Goal: Transaction & Acquisition: Purchase product/service

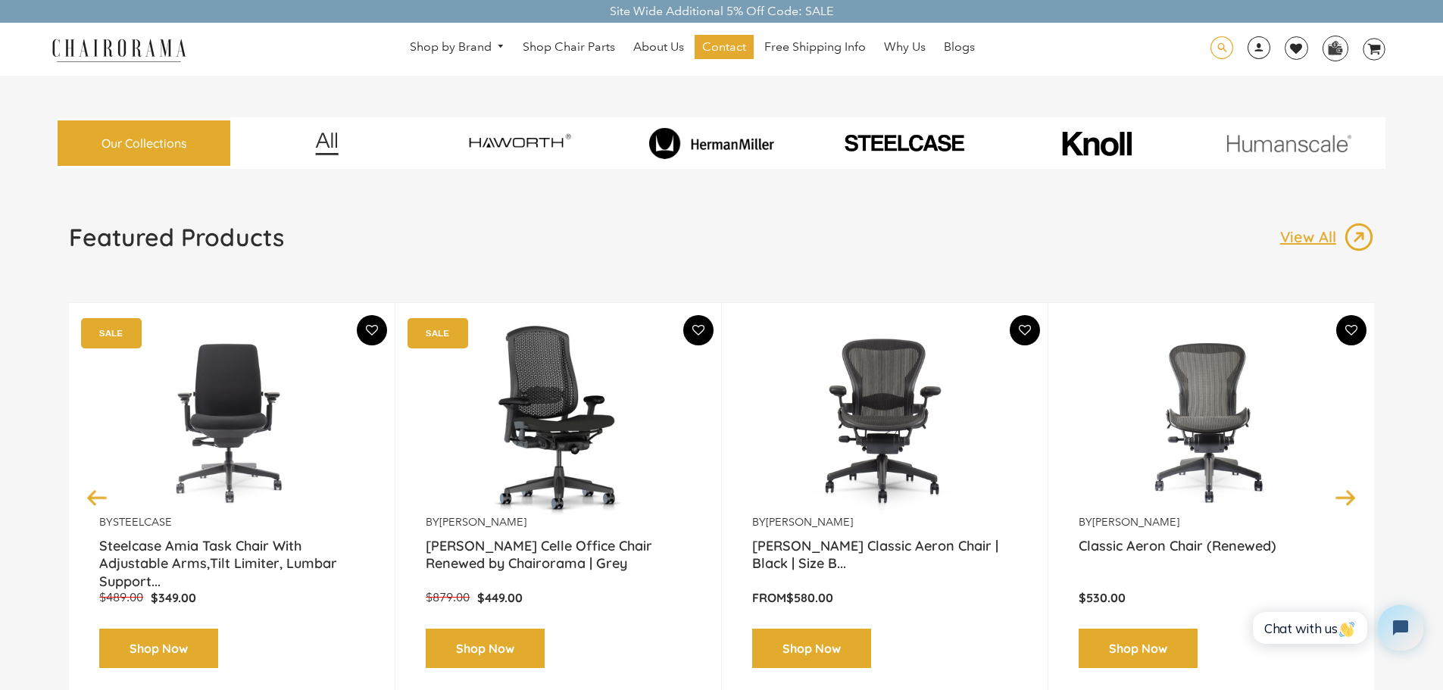
click at [1216, 36] on span at bounding box center [1221, 47] width 23 height 23
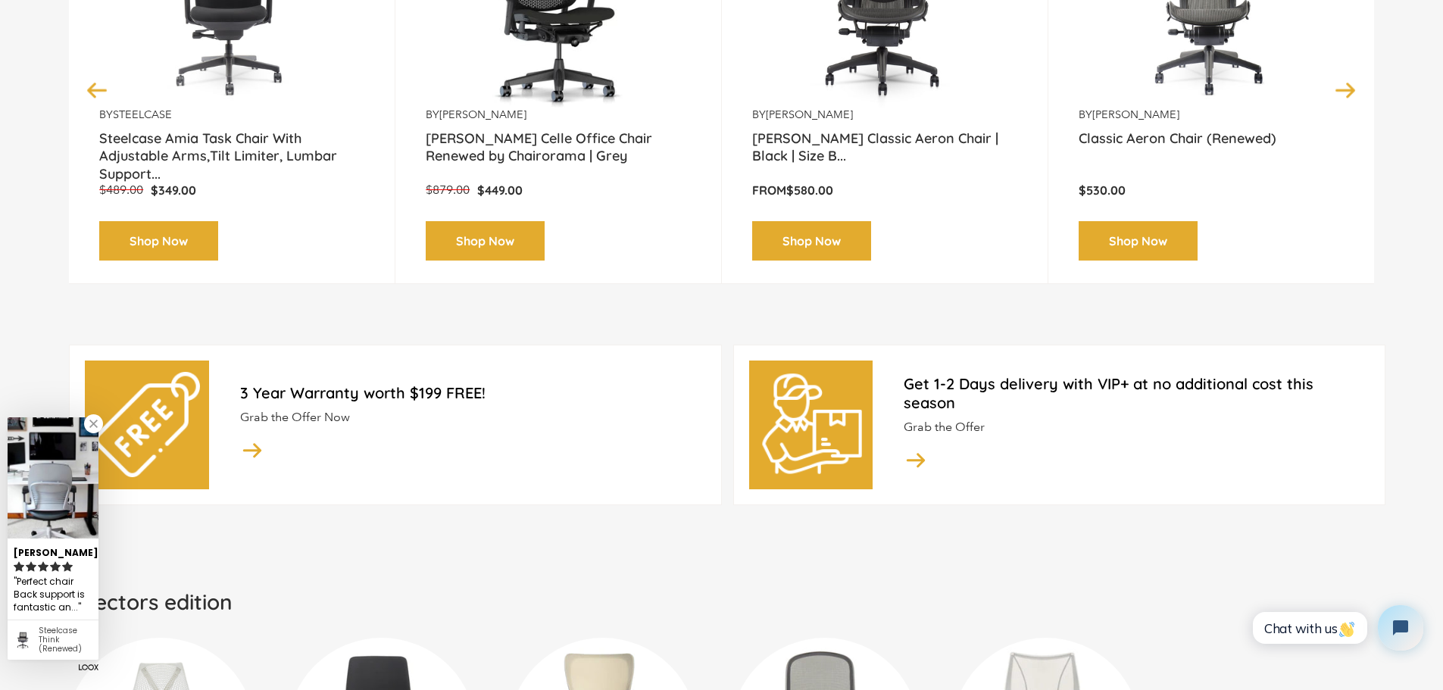
scroll to position [604, 0]
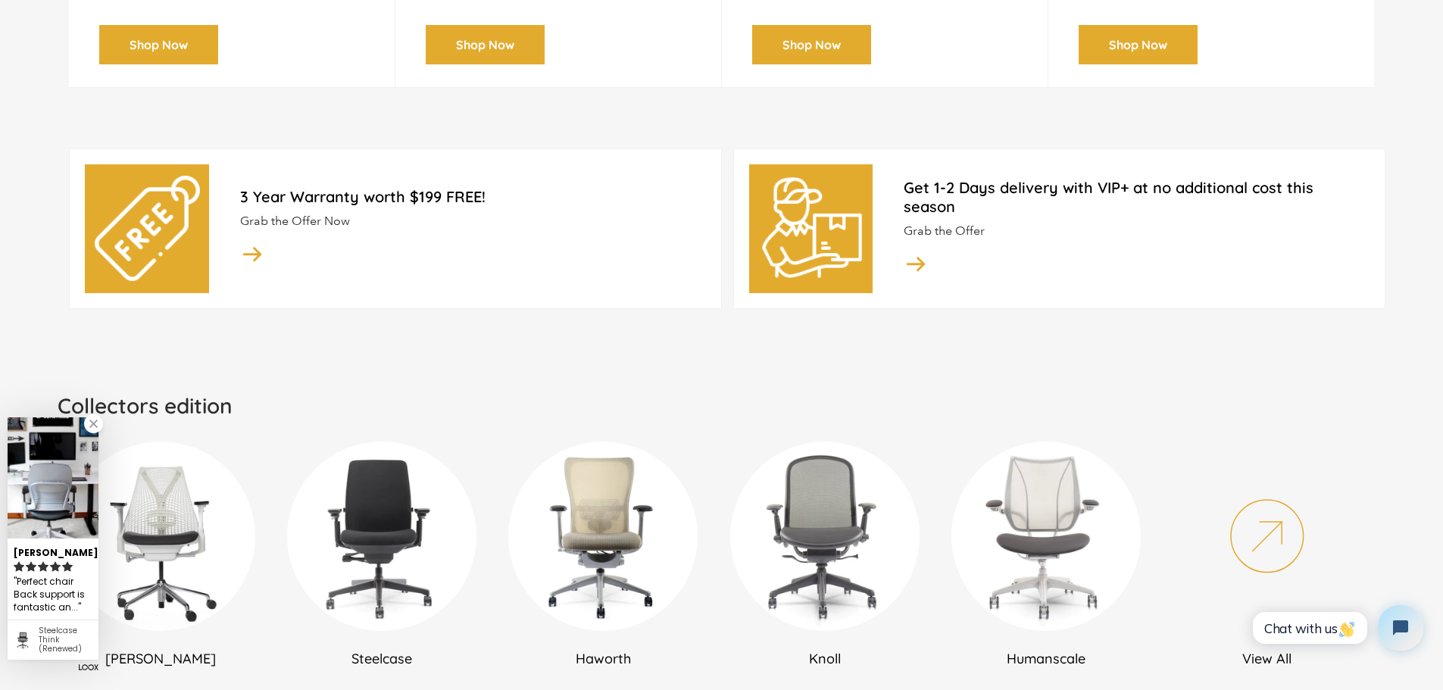
click at [161, 523] on img at bounding box center [160, 536] width 189 height 189
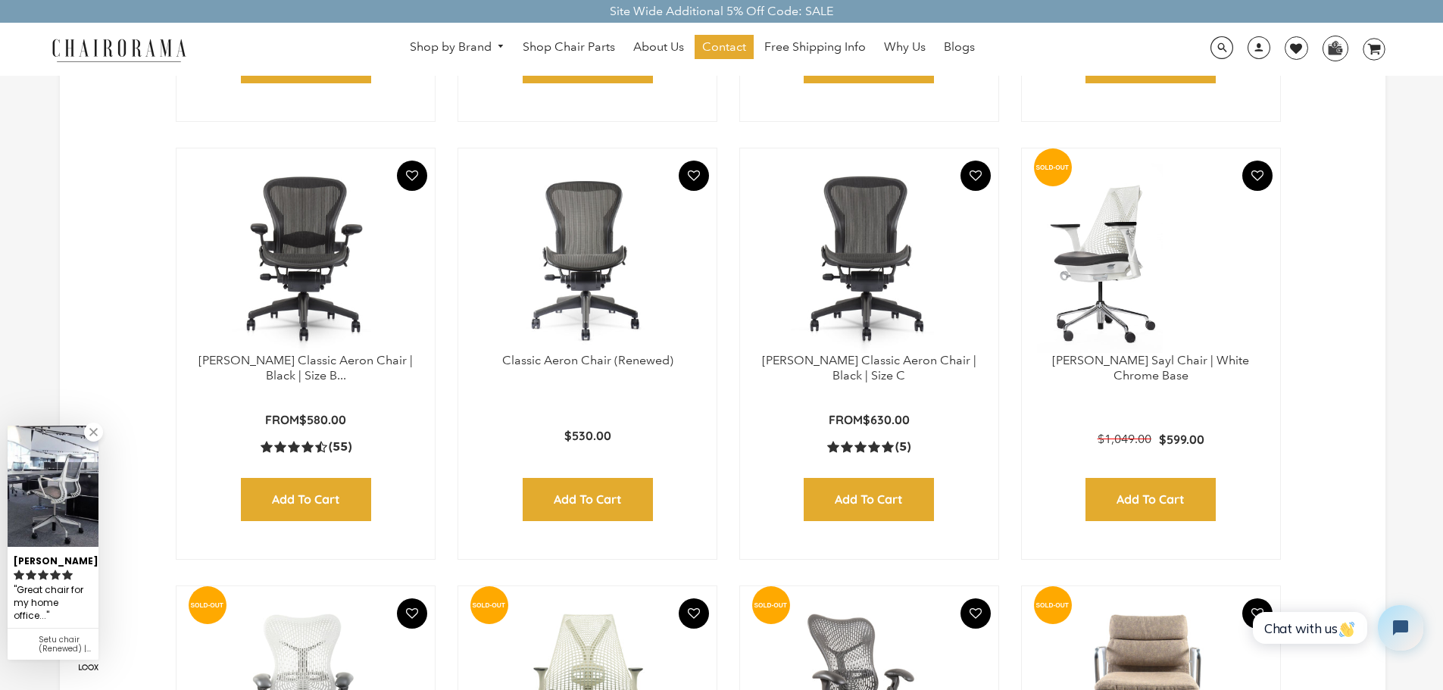
scroll to position [833, 0]
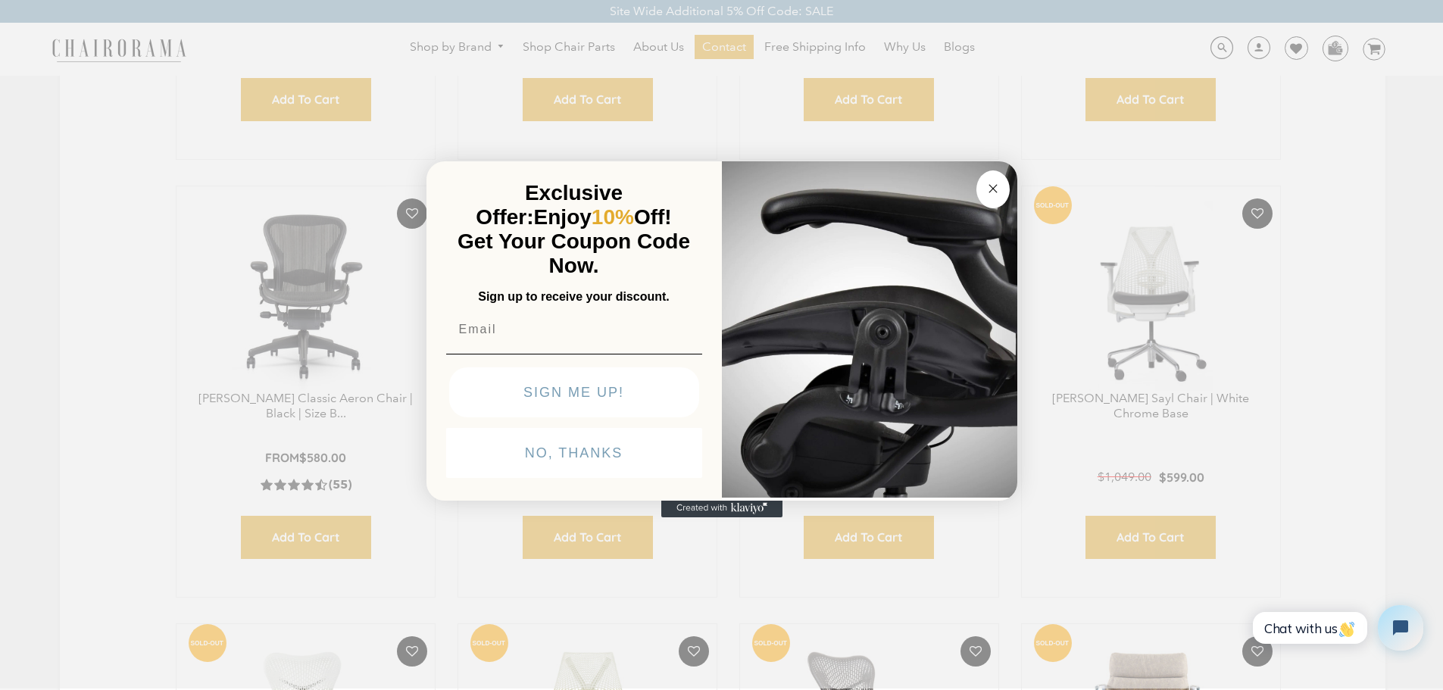
click at [1003, 196] on button "Close dialog" at bounding box center [992, 189] width 33 height 38
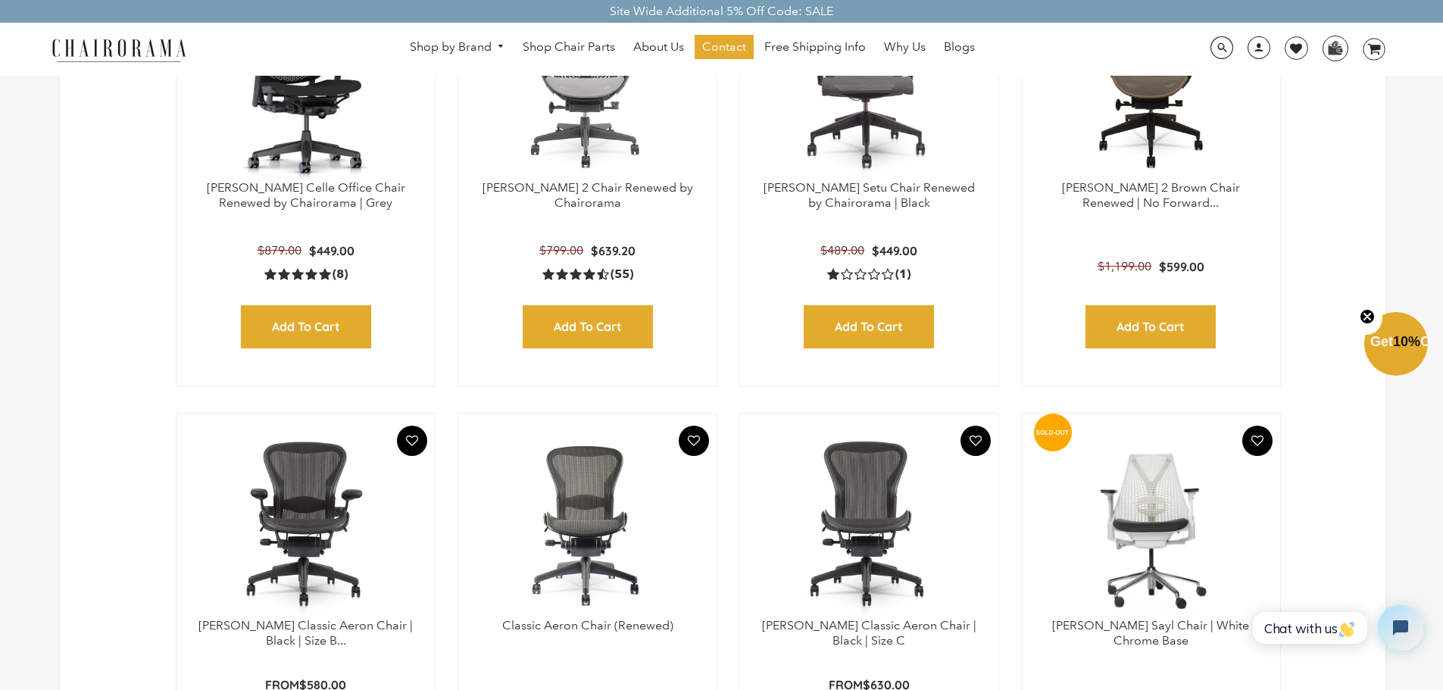
scroll to position [682, 0]
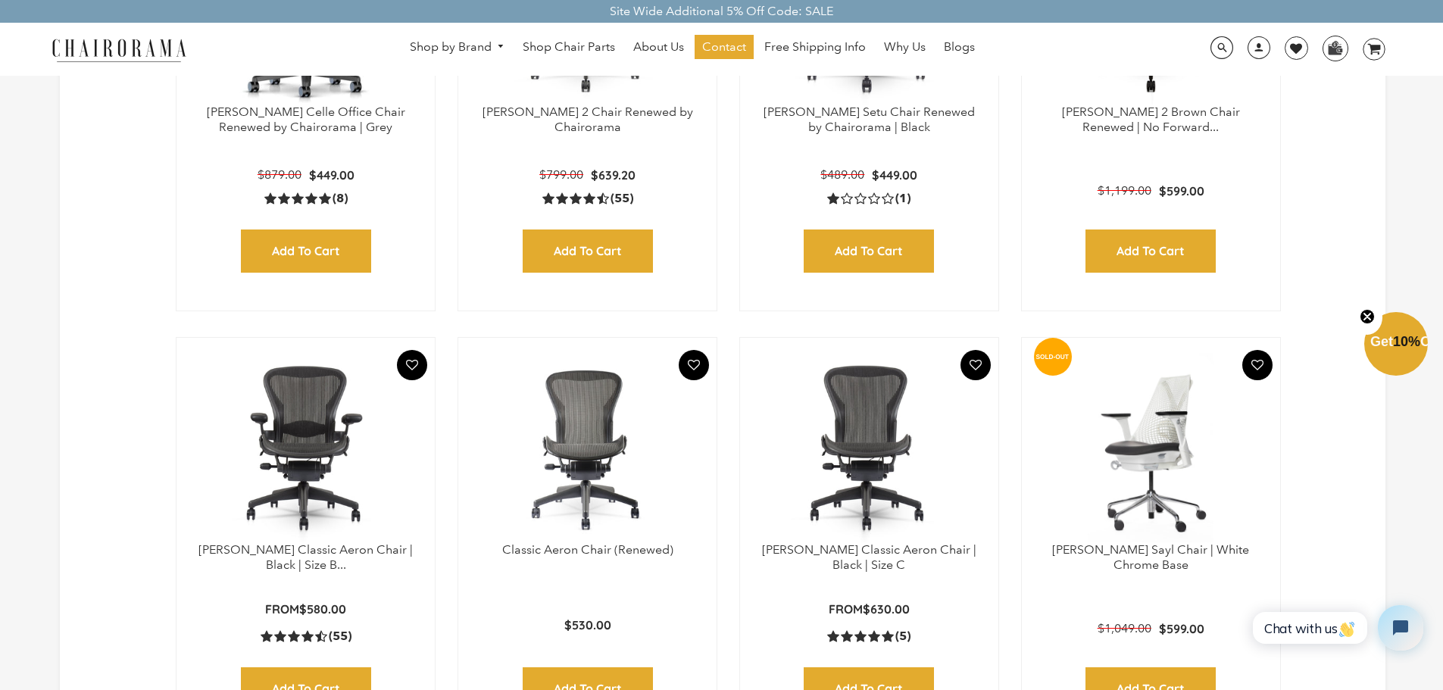
click at [1090, 372] on img at bounding box center [1151, 447] width 228 height 189
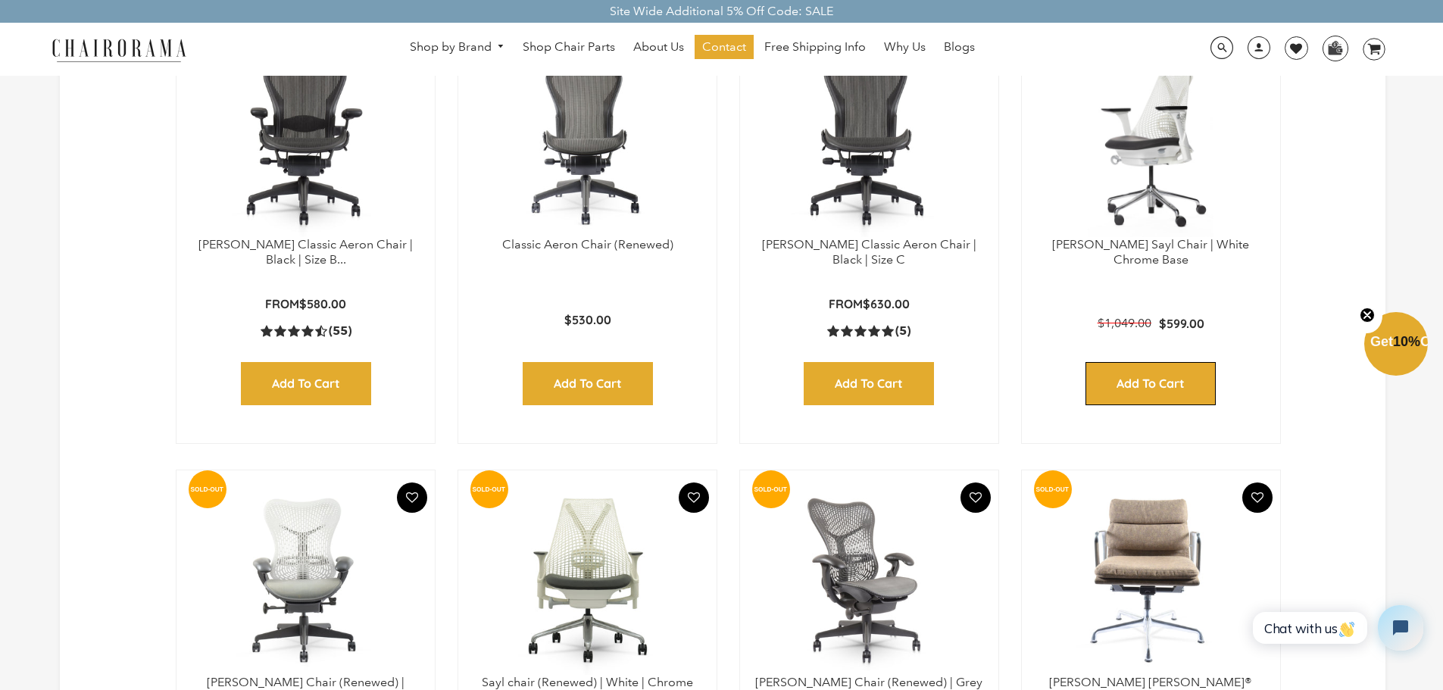
click at [1138, 382] on input "Add to Cart" at bounding box center [1150, 383] width 130 height 43
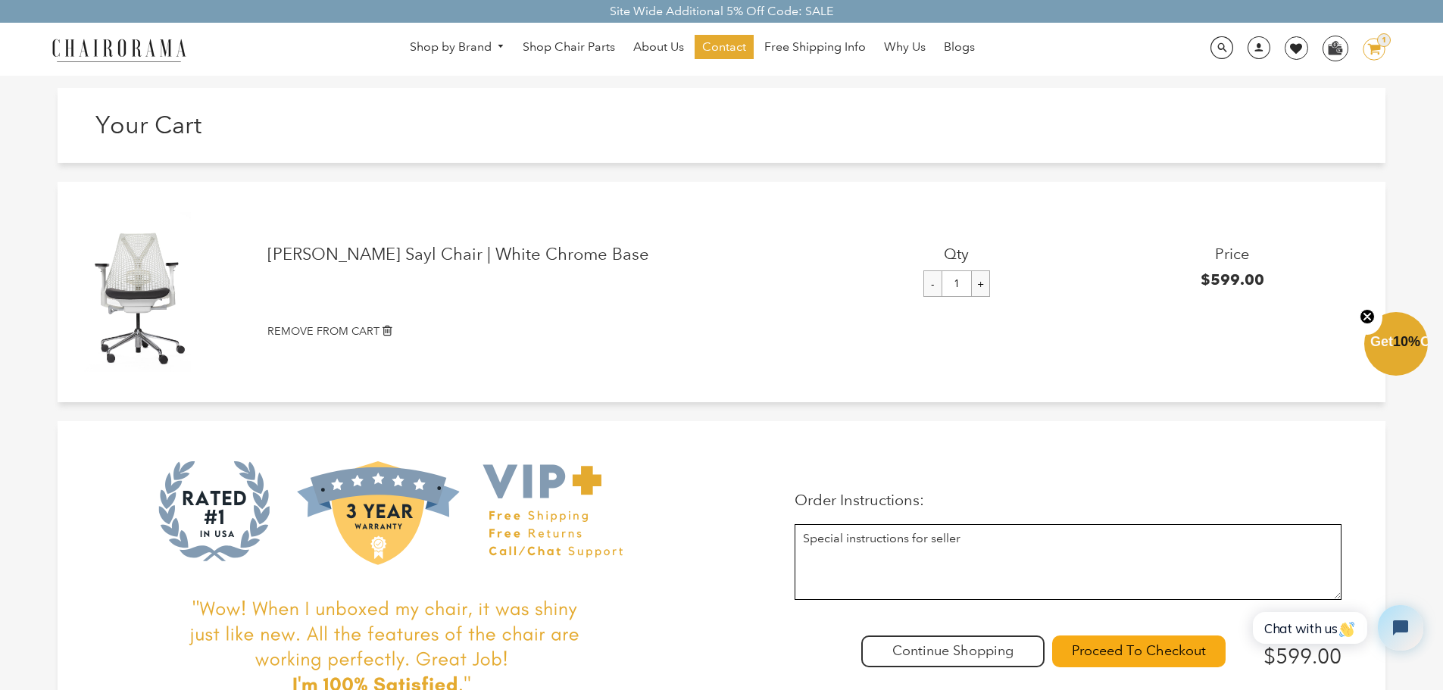
scroll to position [76, 0]
